Goal: Find specific page/section: Find specific page/section

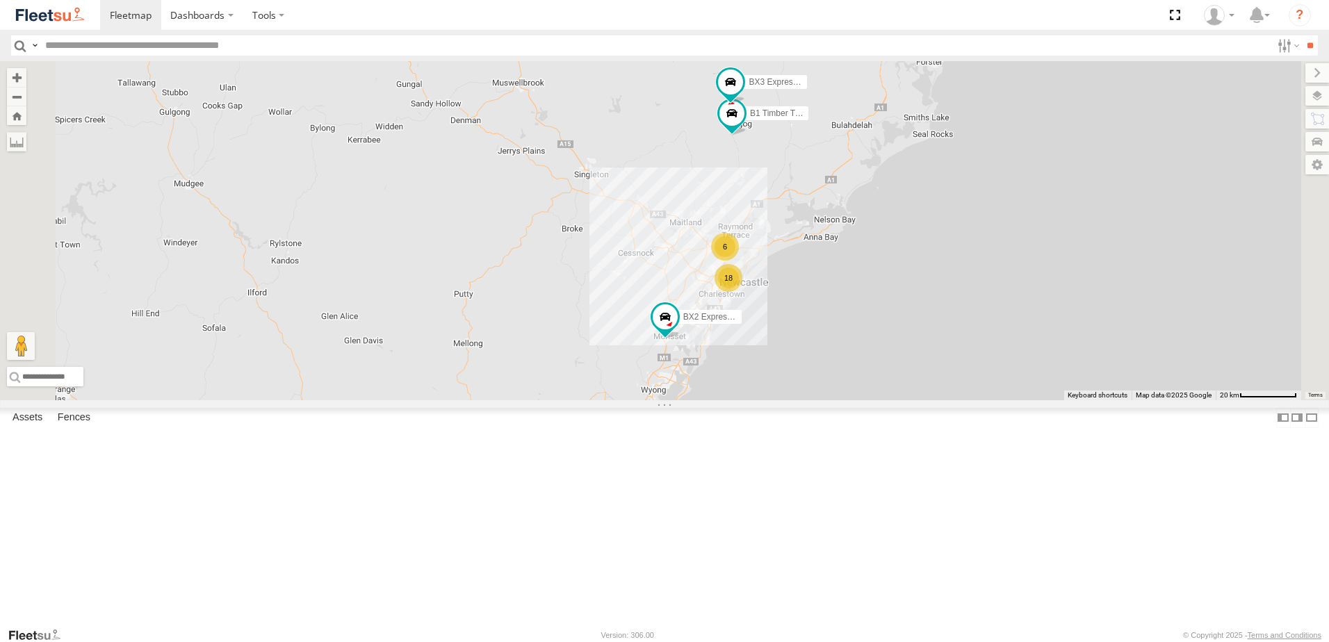
drag, startPoint x: 801, startPoint y: 406, endPoint x: 688, endPoint y: 287, distance: 163.7
click at [689, 289] on div "B2 Timber Truck BX2 Express Ute BX3 Express Ute B1 Timber Truck 6 18" at bounding box center [664, 230] width 1329 height 339
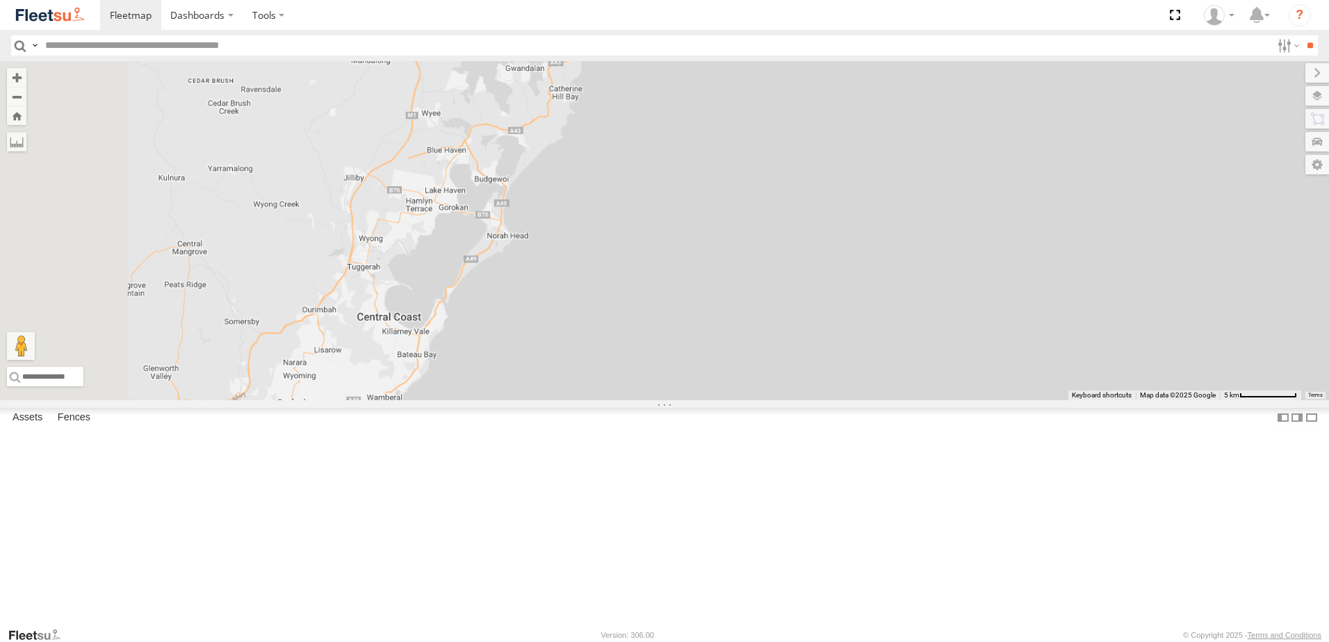
drag, startPoint x: 653, startPoint y: 220, endPoint x: 694, endPoint y: 309, distance: 97.3
click at [694, 309] on div "B2 Timber Truck BX2 Express Ute BX3 Express Ute B1 Timber Truck" at bounding box center [664, 230] width 1329 height 339
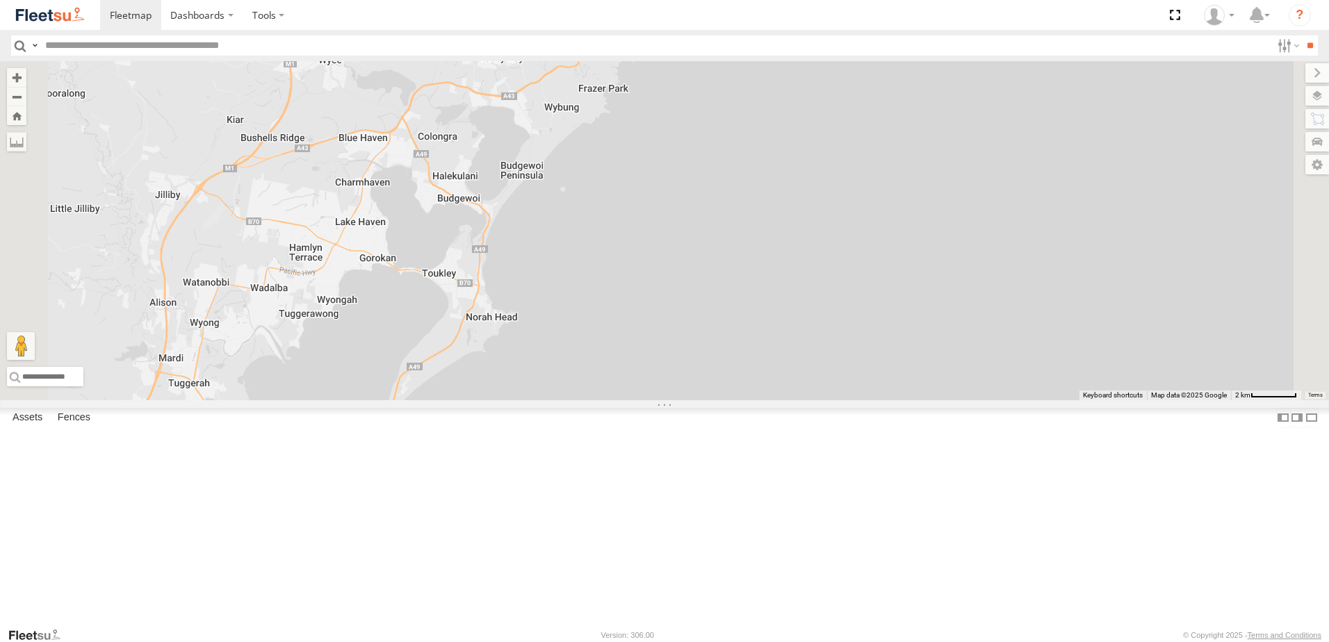
drag, startPoint x: 673, startPoint y: 274, endPoint x: 689, endPoint y: 338, distance: 65.9
click at [689, 336] on div "B2 Timber Truck BX2 Express Ute BX3 Express Ute B1 Timber Truck" at bounding box center [664, 230] width 1329 height 339
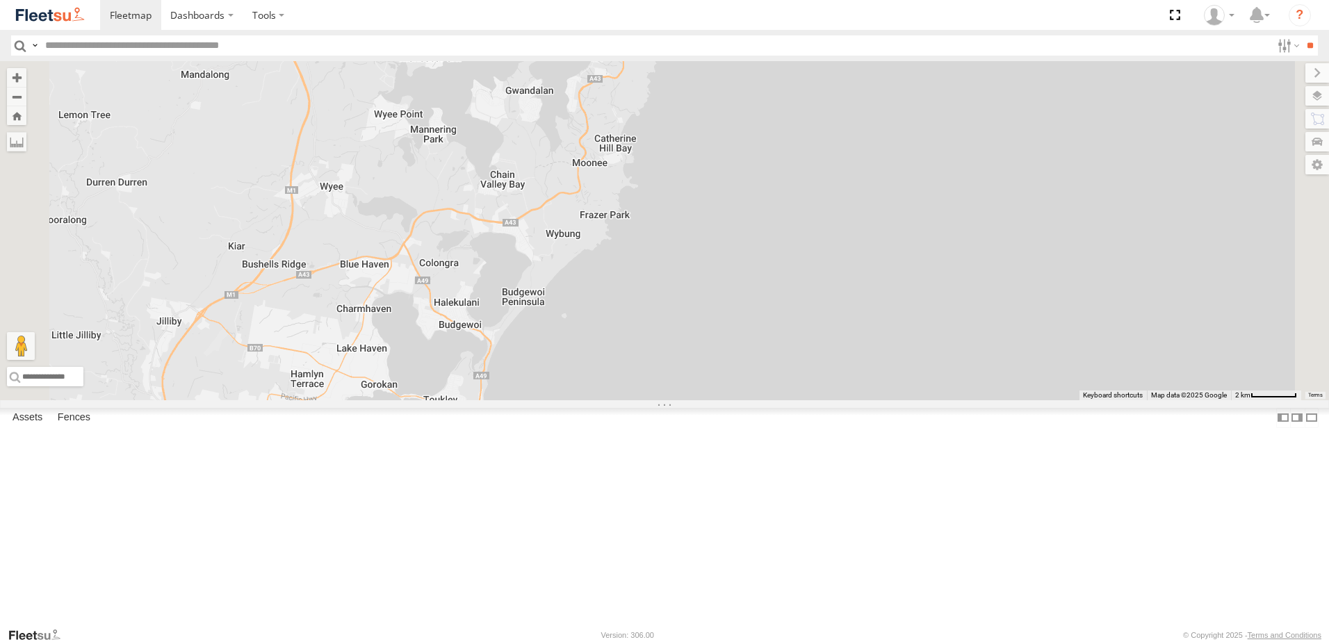
drag, startPoint x: 716, startPoint y: 291, endPoint x: 710, endPoint y: 391, distance: 100.2
click at [710, 390] on div "B2 Timber Truck BX2 Express Ute BX3 Express Ute B1 Timber Truck" at bounding box center [664, 230] width 1329 height 339
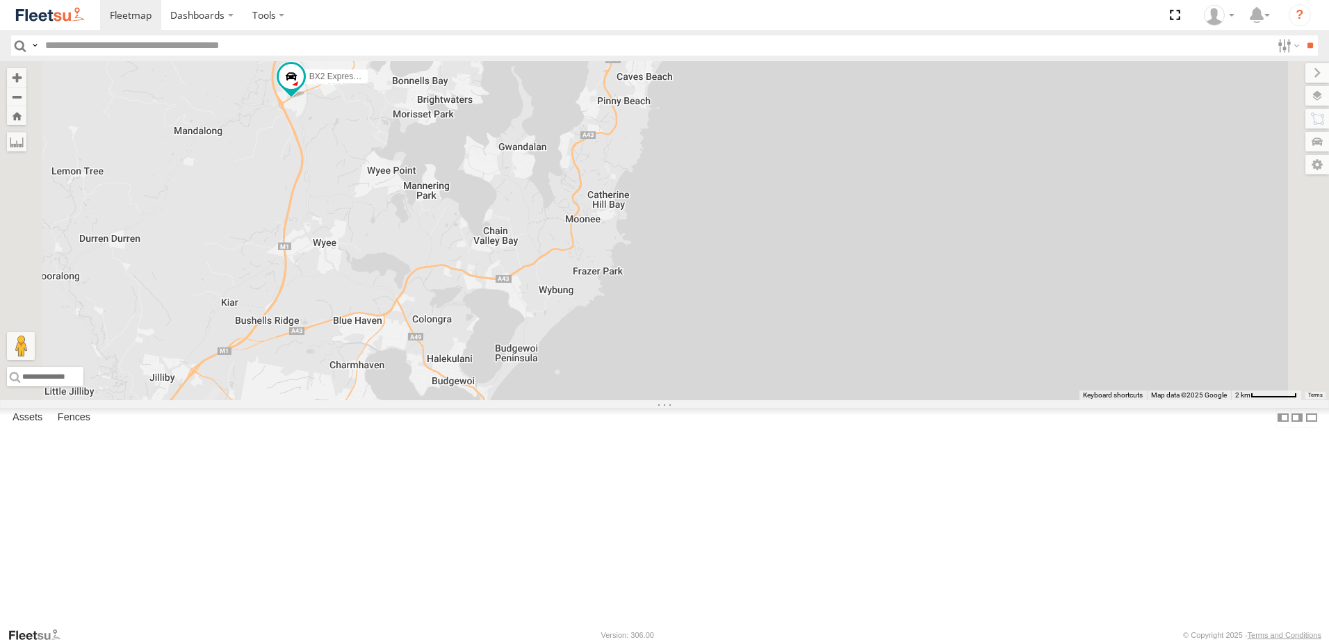
drag, startPoint x: 739, startPoint y: 331, endPoint x: 725, endPoint y: 395, distance: 66.3
click at [725, 395] on div "B2 Timber Truck BX2 Express Ute BX3 Express Ute B1 Timber Truck" at bounding box center [664, 230] width 1329 height 339
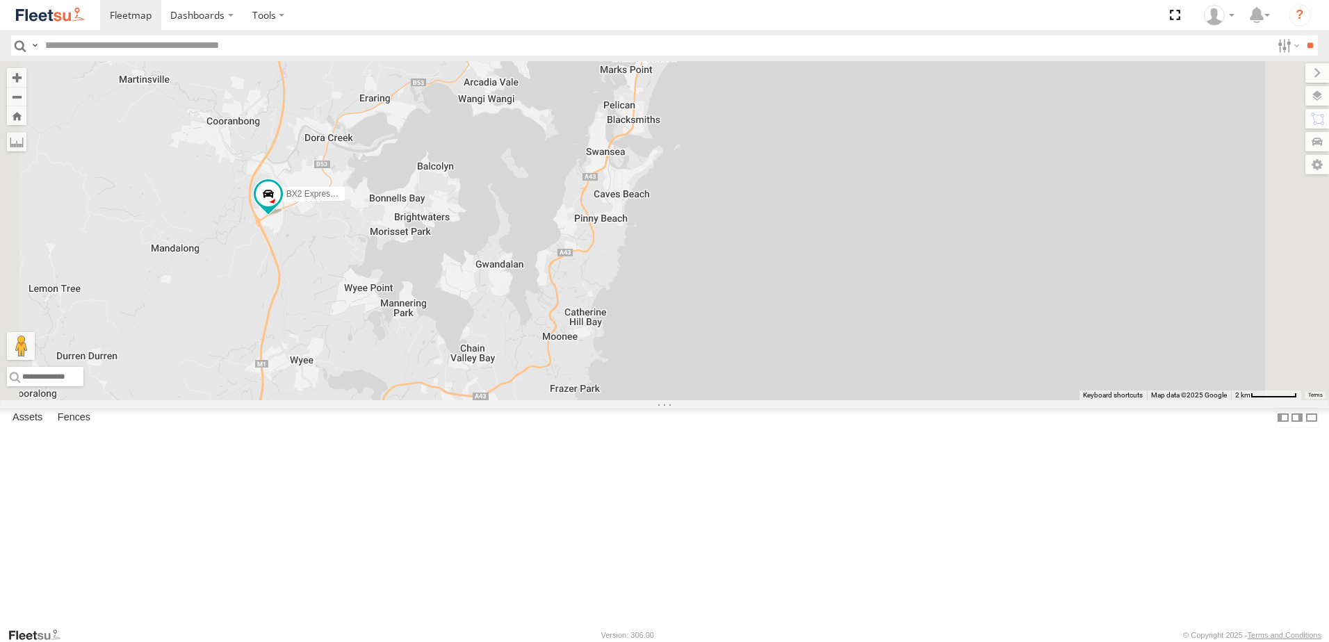
drag, startPoint x: 777, startPoint y: 334, endPoint x: 761, endPoint y: 395, distance: 63.2
click at [761, 395] on div "B2 Timber Truck BX2 Express Ute BX3 Express Ute B1 Timber Truck" at bounding box center [664, 230] width 1329 height 339
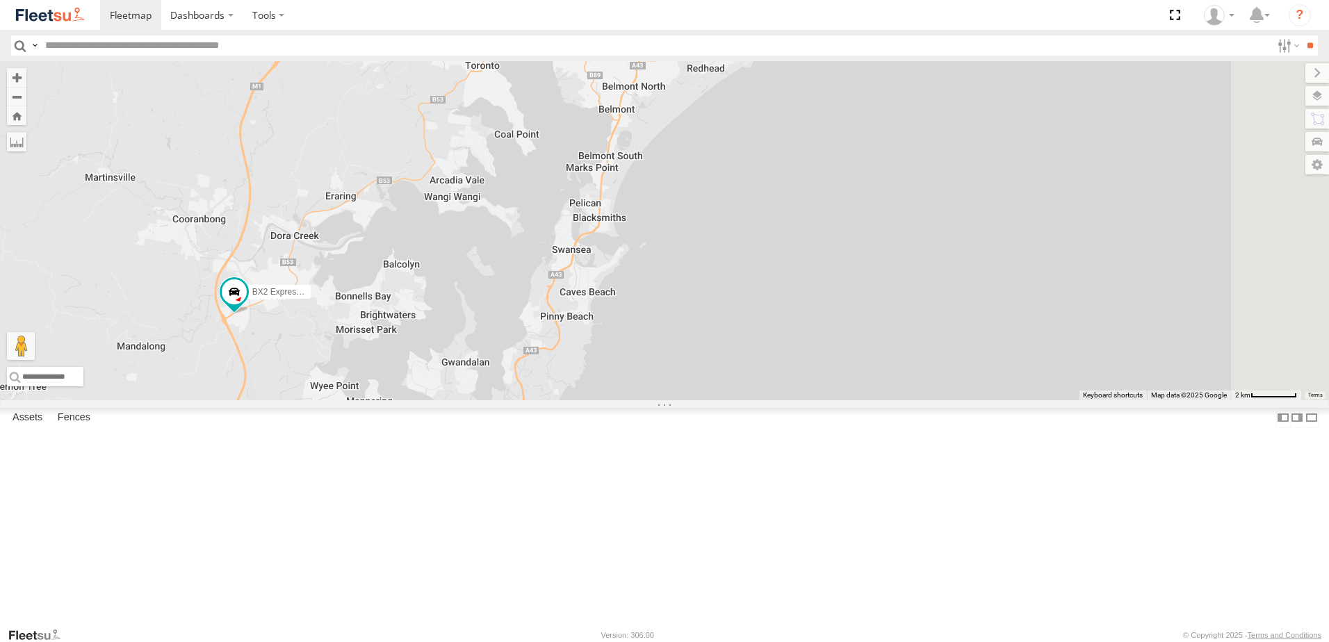
drag, startPoint x: 796, startPoint y: 321, endPoint x: 761, endPoint y: 423, distance: 107.9
click at [761, 400] on div "B2 Timber Truck BX2 Express Ute BX3 Express Ute B1 Timber Truck" at bounding box center [664, 230] width 1329 height 339
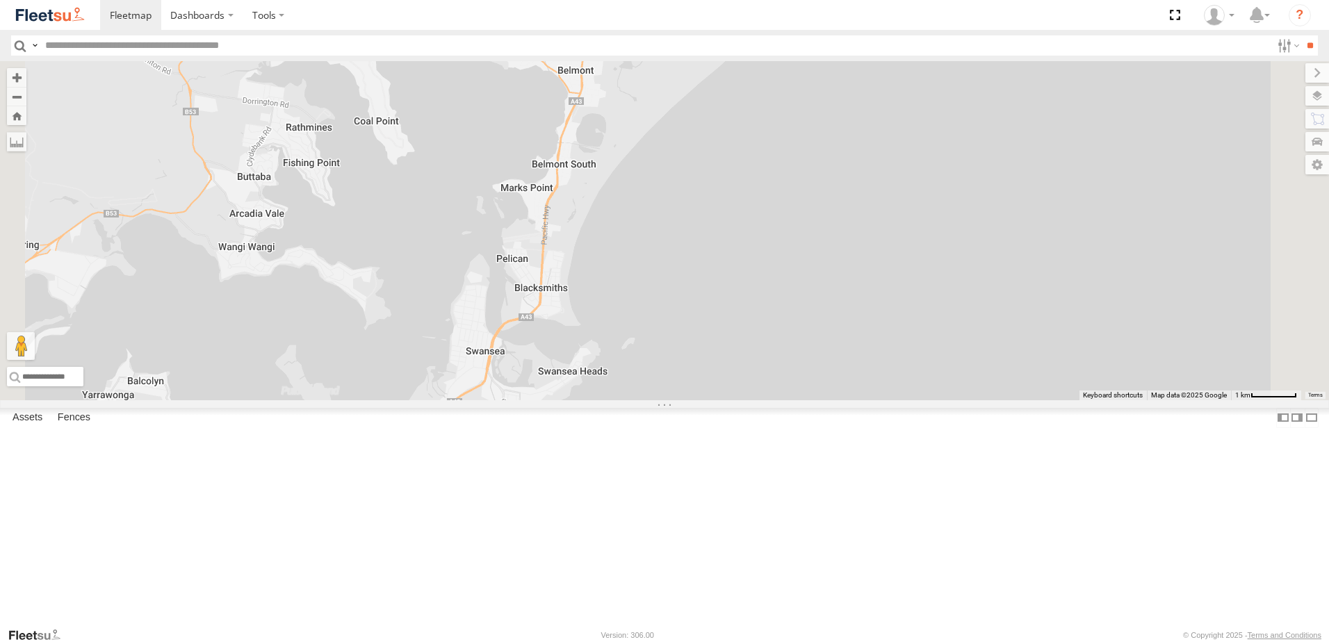
drag, startPoint x: 772, startPoint y: 382, endPoint x: 709, endPoint y: 517, distance: 148.9
click at [709, 400] on div "B2 Timber Truck BX2 Express Ute BX3 Express Ute B1 Timber Truck CX1 Express Ute" at bounding box center [664, 230] width 1329 height 339
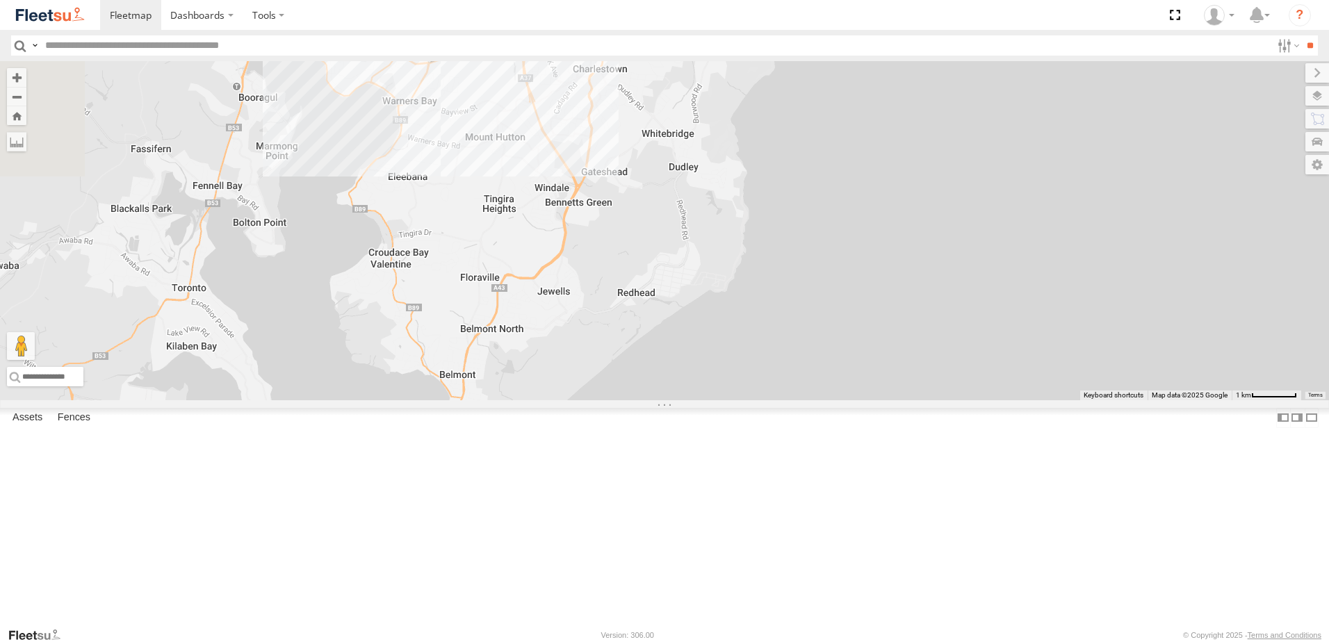
drag, startPoint x: 865, startPoint y: 243, endPoint x: 749, endPoint y: 529, distance: 309.2
click at [749, 400] on div "B2 Timber Truck BX2 Express Ute BX3 Express Ute B1 Timber Truck CX1 Express Ute" at bounding box center [664, 230] width 1329 height 339
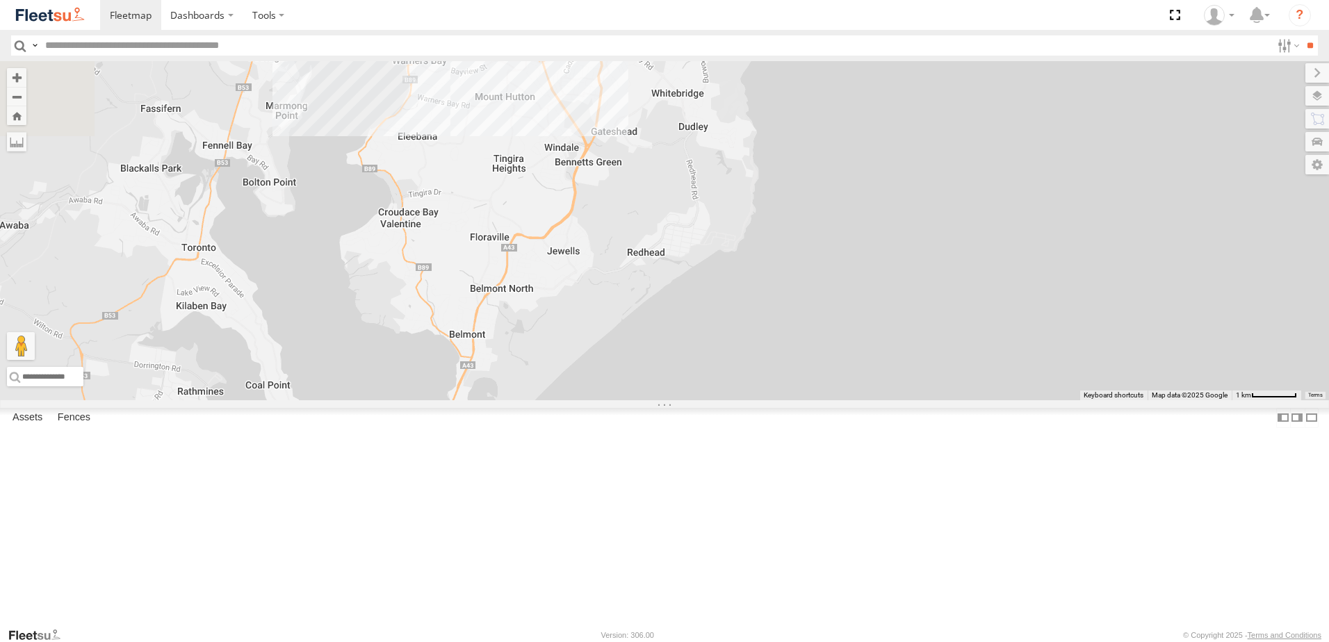
drag, startPoint x: 694, startPoint y: 538, endPoint x: 741, endPoint y: 438, distance: 110.7
click at [740, 400] on div "B2 Timber Truck BX2 Express Ute BX3 Express Ute B1 Timber Truck CX1 Express Ute…" at bounding box center [664, 230] width 1329 height 339
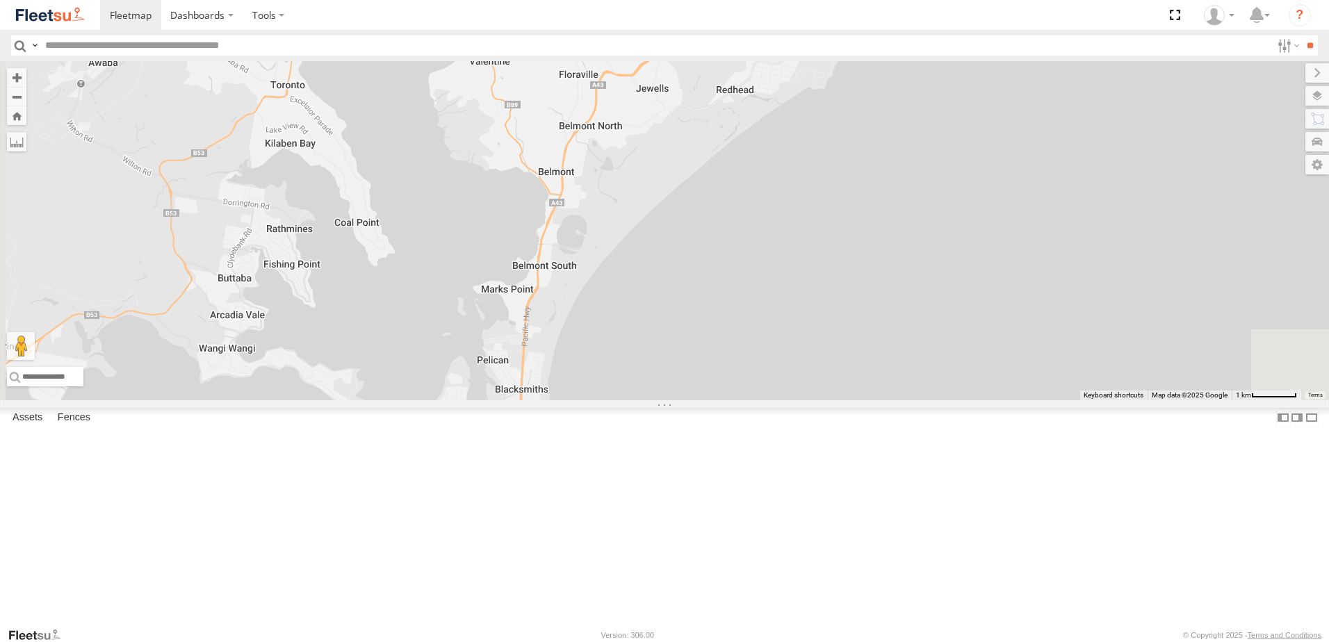
drag, startPoint x: 722, startPoint y: 466, endPoint x: 730, endPoint y: 423, distance: 43.9
click at [730, 400] on div "B2 Timber Truck BX2 Express Ute BX3 Express Ute B1 Timber Truck CX1 Express Ute…" at bounding box center [664, 230] width 1329 height 339
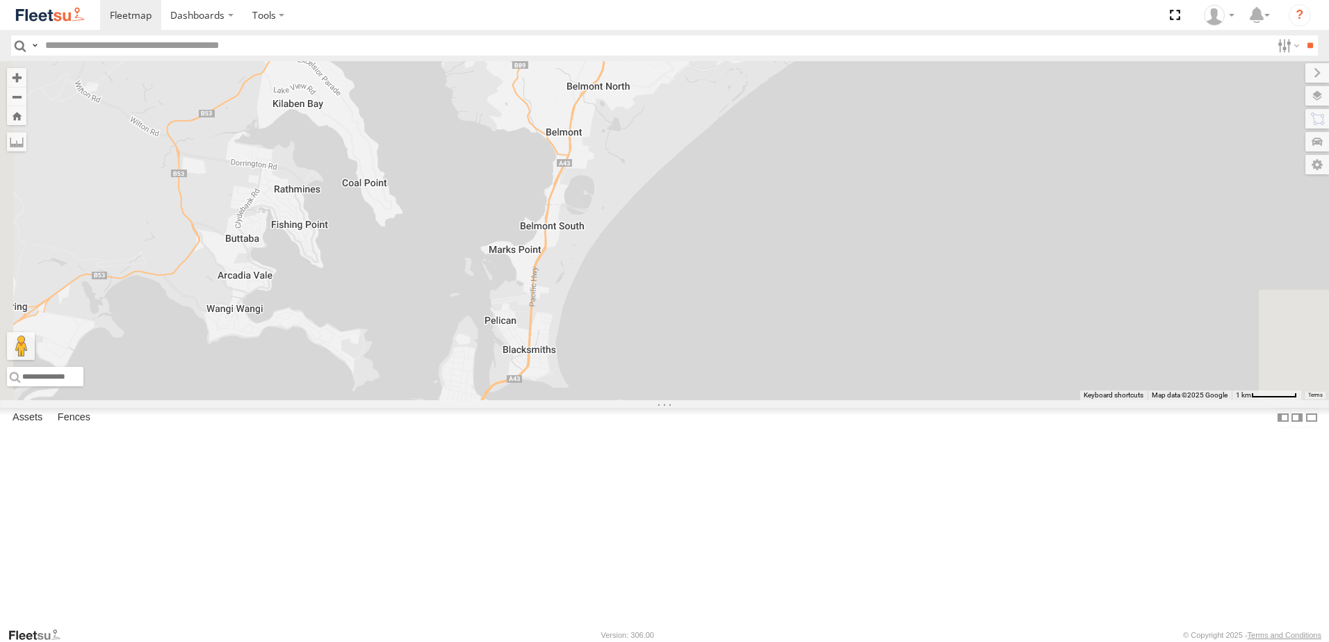
drag, startPoint x: 721, startPoint y: 456, endPoint x: 769, endPoint y: 291, distance: 172.4
click at [769, 291] on div "B2 Timber Truck BX2 Express Ute BX3 Express Ute B1 Timber Truck CX1 Express Ute…" at bounding box center [664, 230] width 1329 height 339
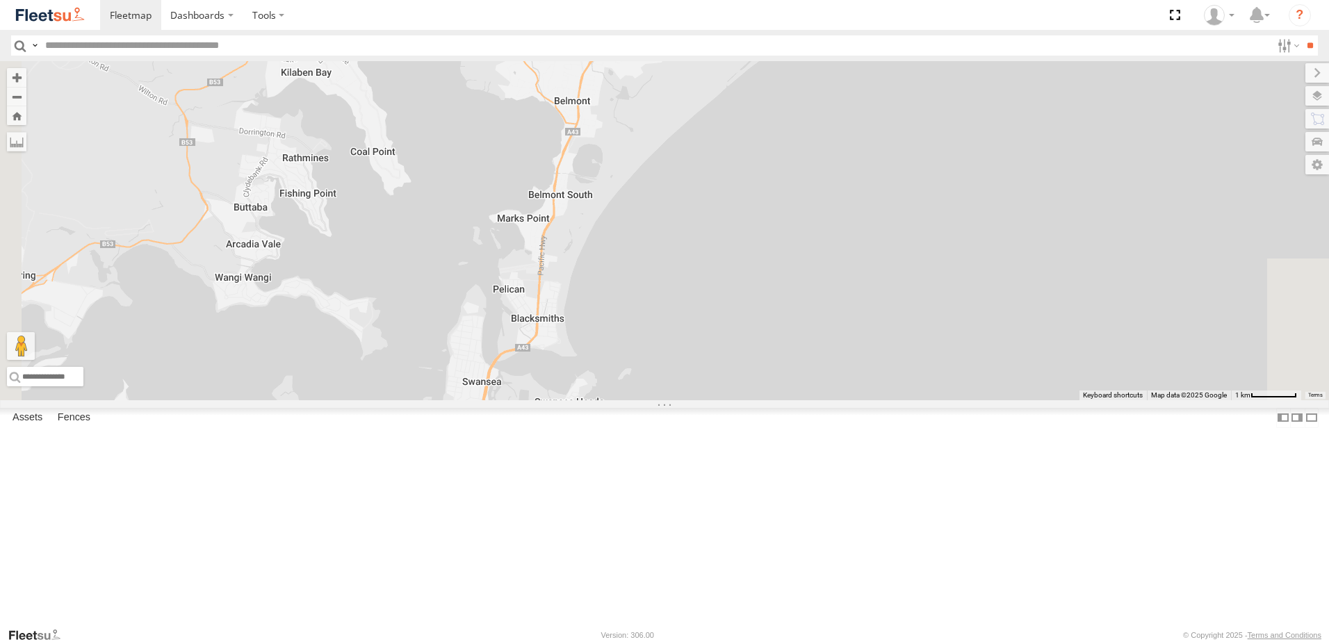
drag, startPoint x: 769, startPoint y: 299, endPoint x: 701, endPoint y: 496, distance: 207.9
click at [701, 400] on div "B2 Timber Truck BX2 Express Ute BX3 Express Ute B1 Timber Truck CX1 Express Ute…" at bounding box center [664, 230] width 1329 height 339
